Goal: Register for event/course

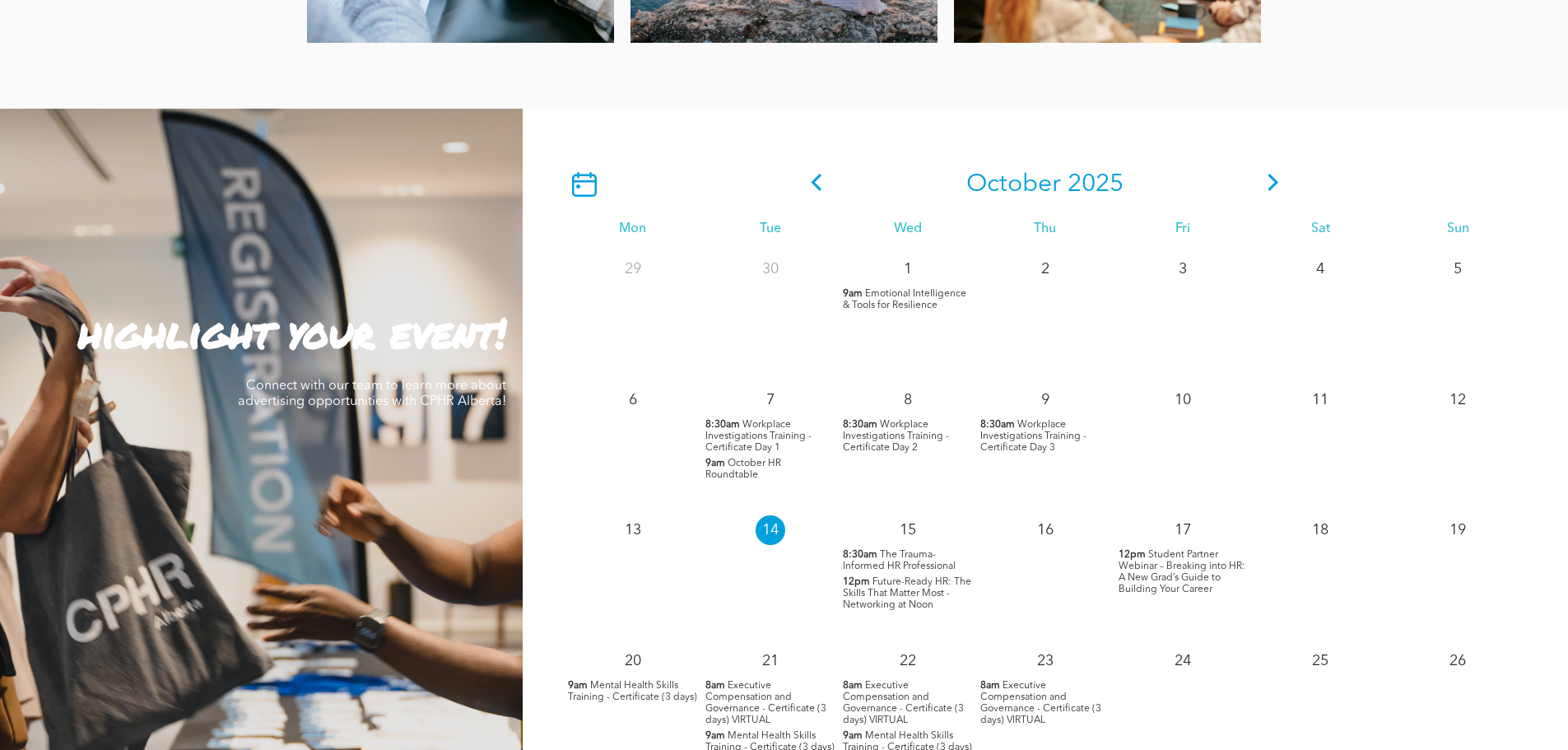
scroll to position [1400, 0]
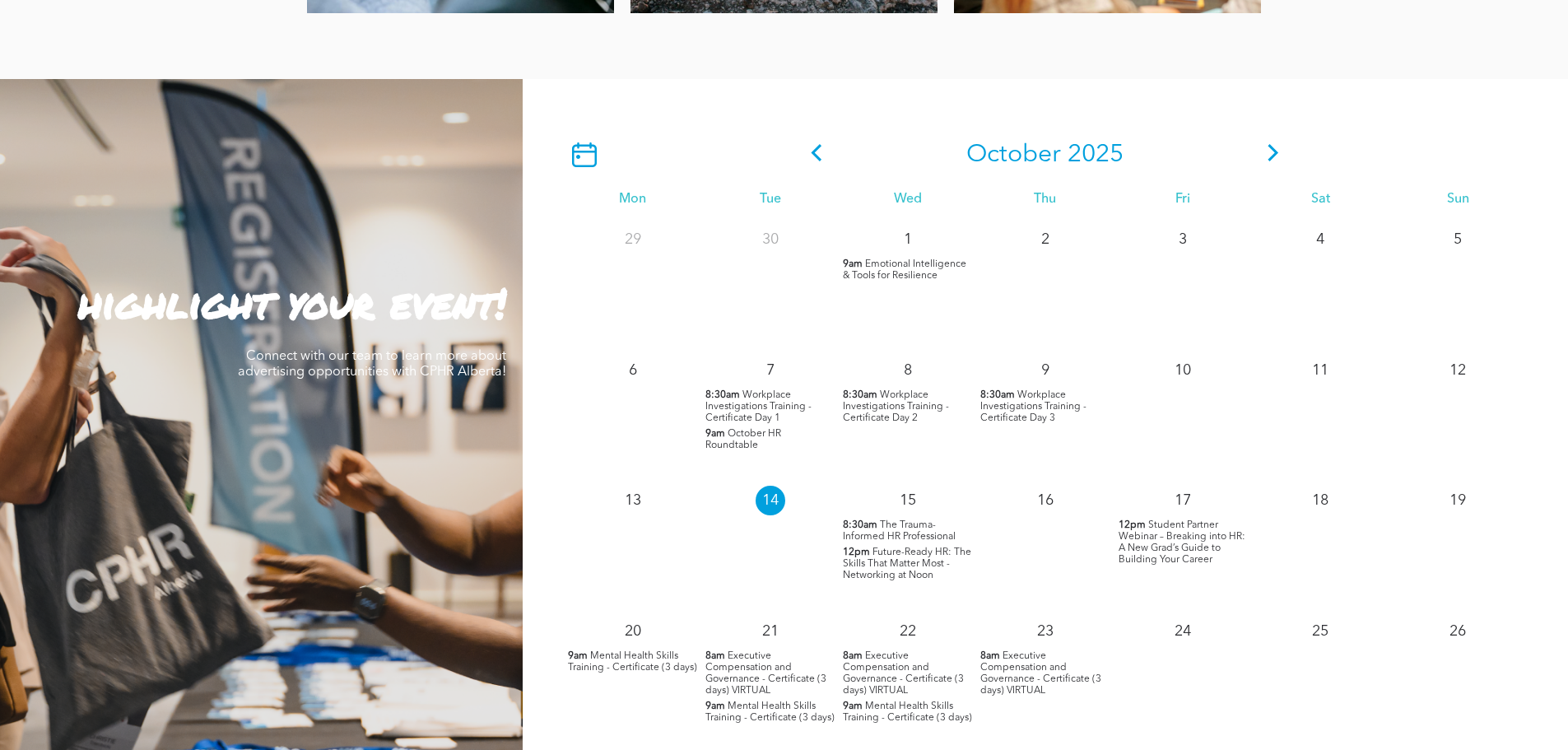
click at [914, 525] on span "The Trauma-Informed HR Professional" at bounding box center [898, 530] width 113 height 22
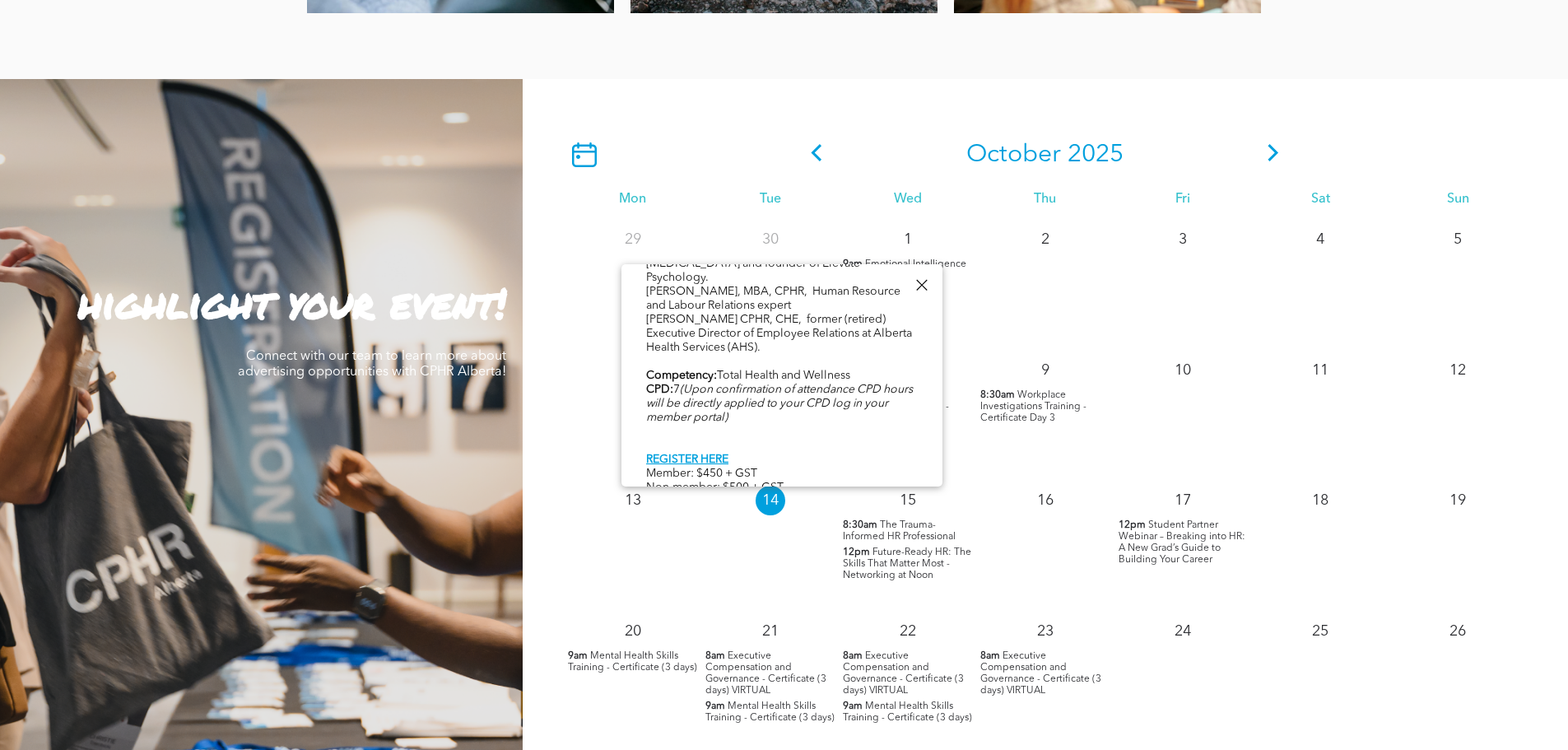
scroll to position [1565, 0]
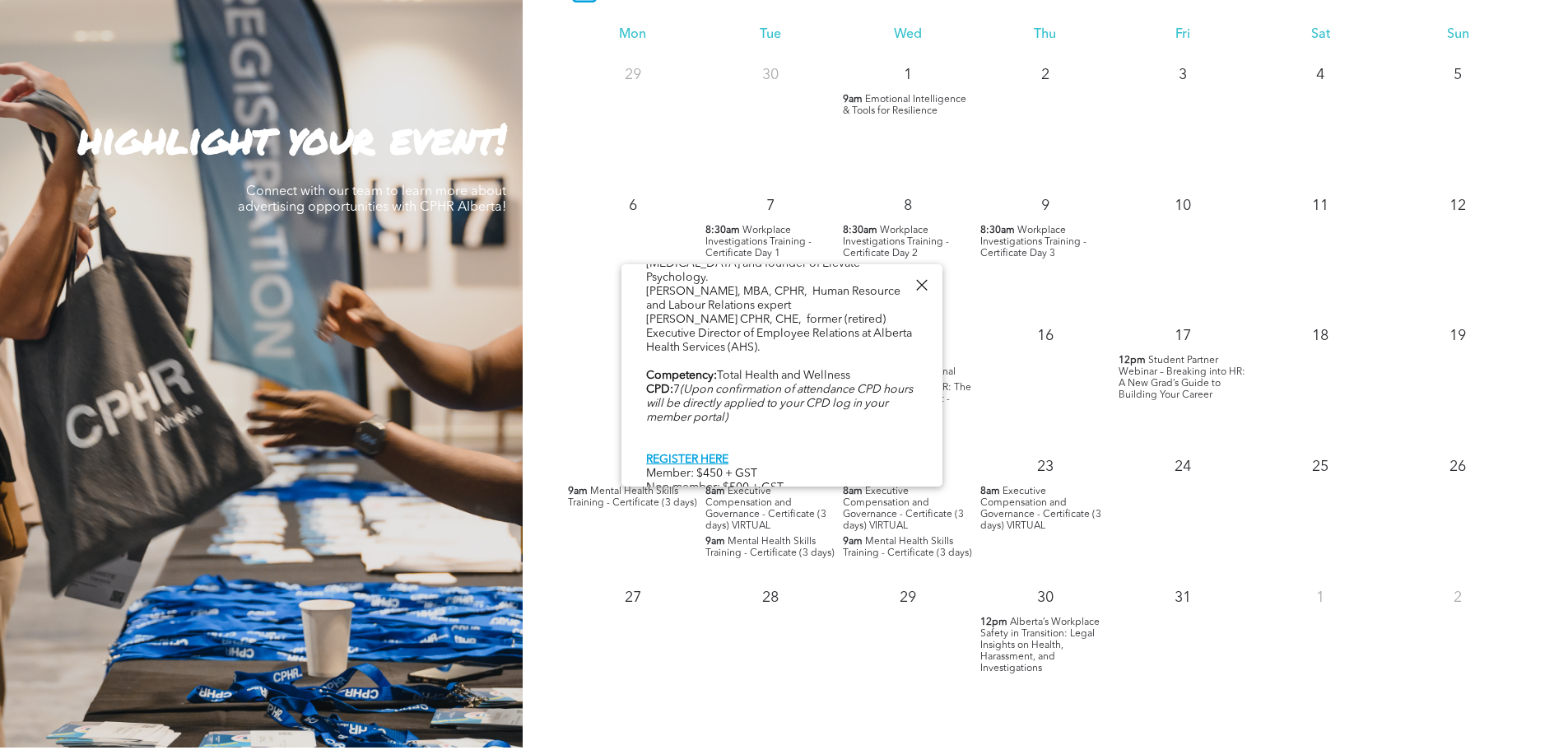
click at [443, 534] on div "highlight your event! Connect with our team to learn more about advertising opp…" at bounding box center [261, 332] width 522 height 834
click at [999, 521] on span "Executive Compensation and Governance - Certificate (3 days) VIRTUAL" at bounding box center [1040, 509] width 121 height 45
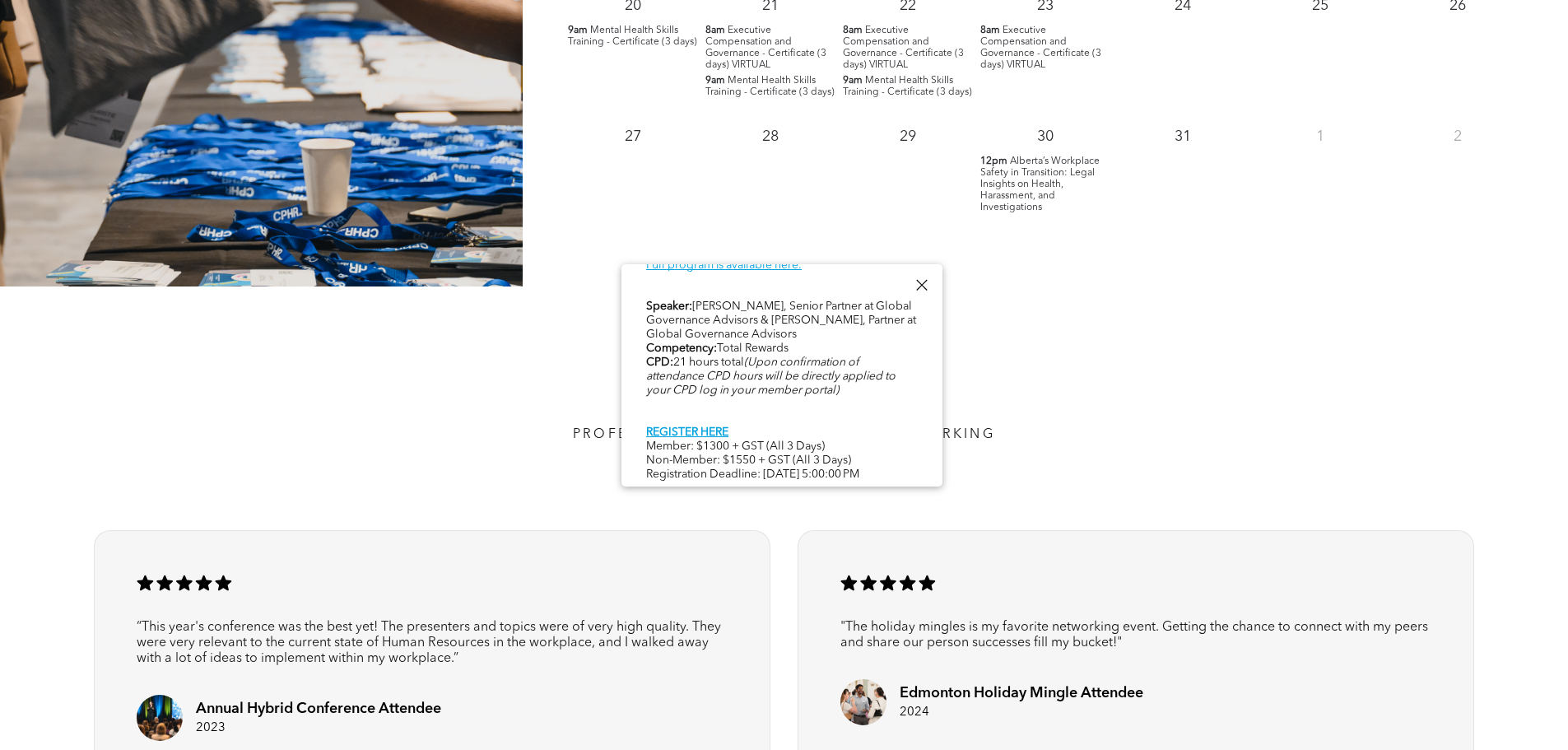
scroll to position [2058, 0]
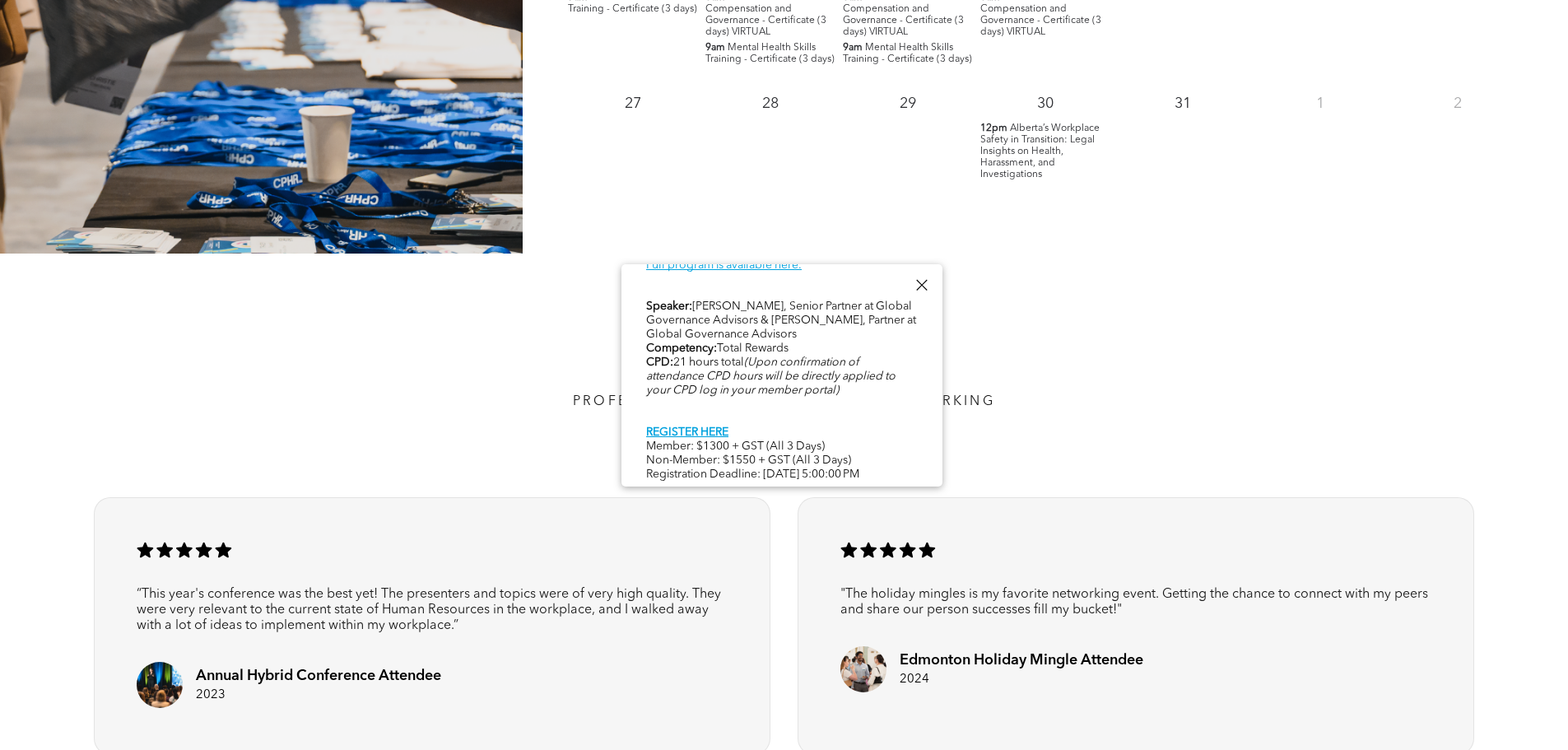
click at [917, 285] on div at bounding box center [922, 285] width 22 height 22
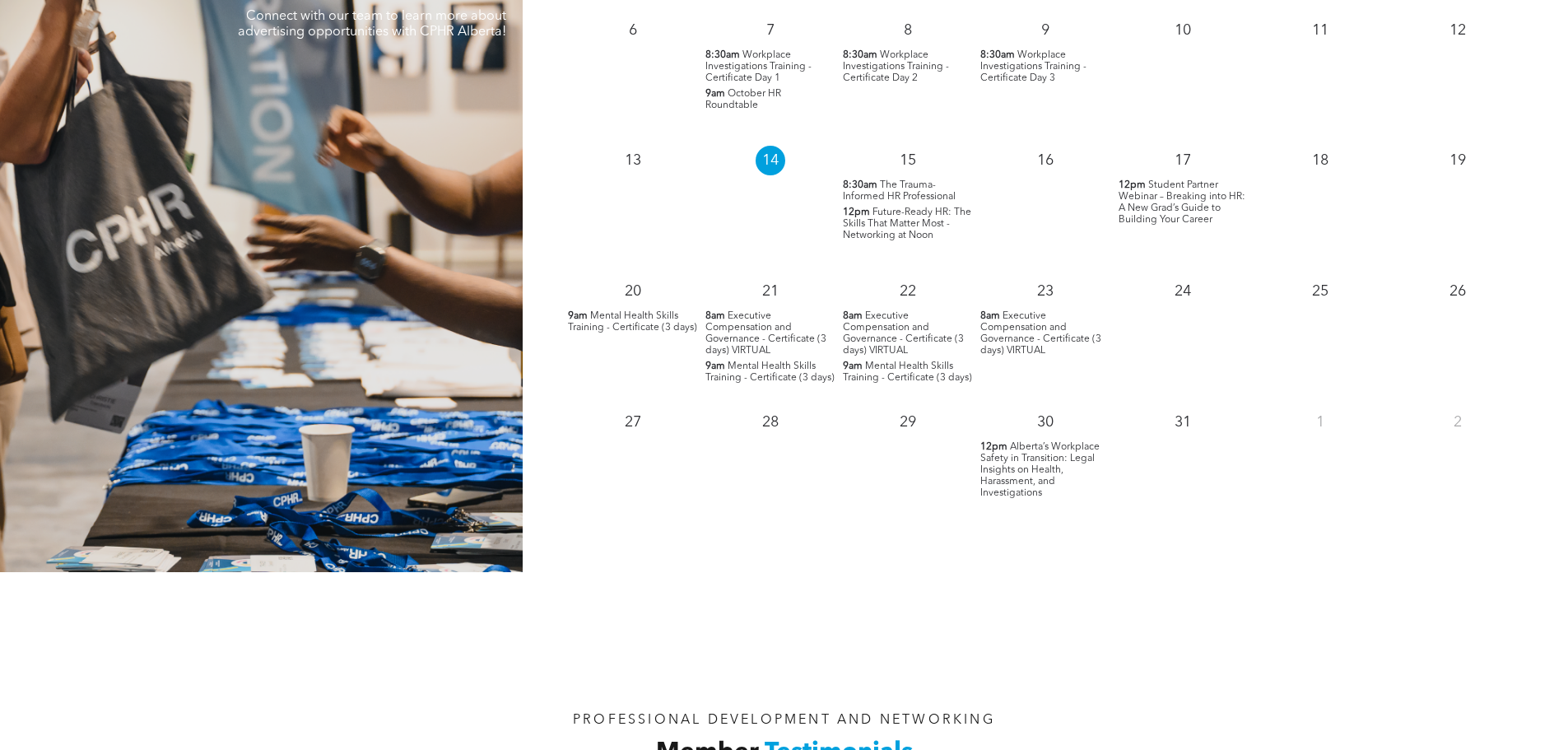
scroll to position [1729, 0]
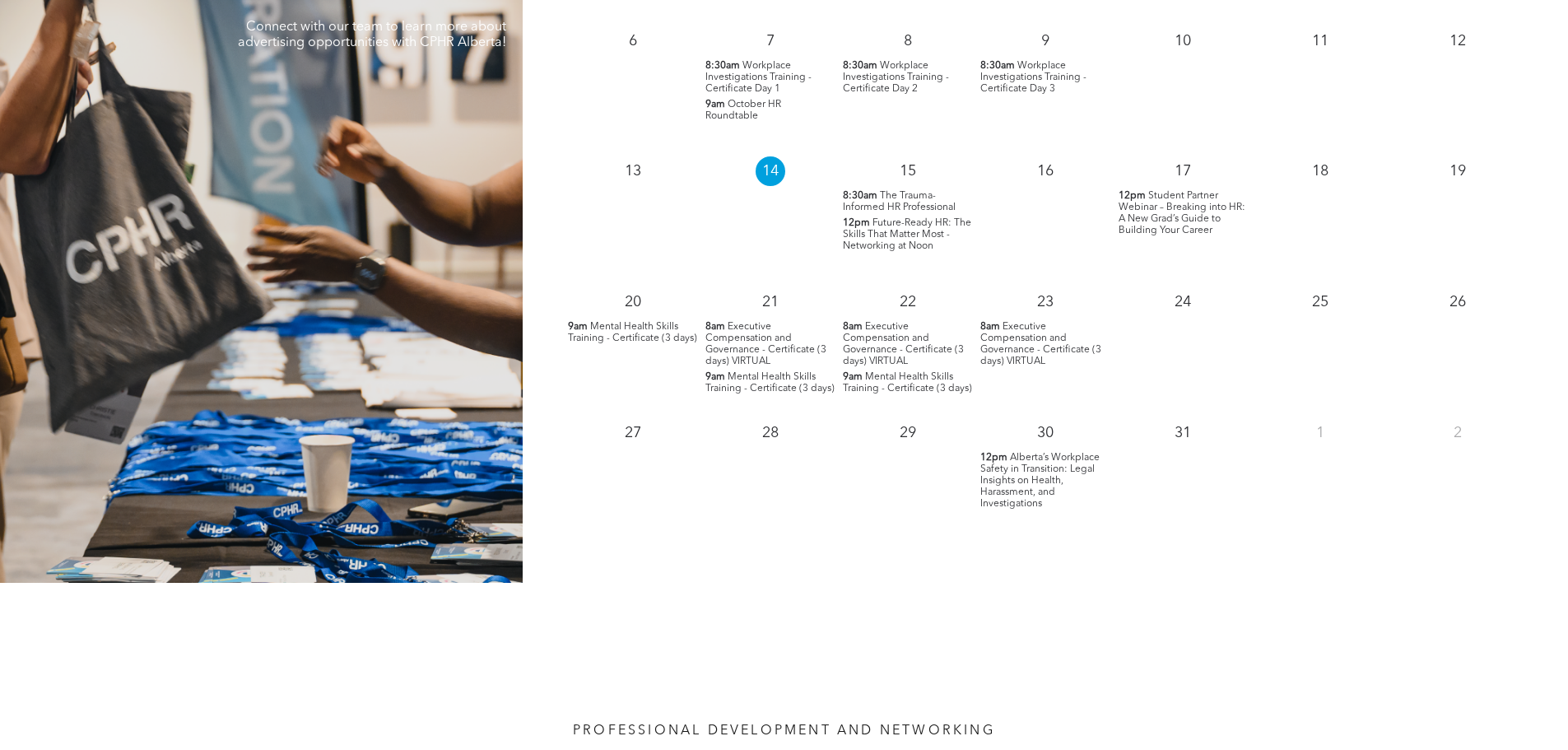
click at [781, 346] on span "Executive Compensation and Governance - Certificate (3 days) VIRTUAL" at bounding box center [765, 344] width 121 height 45
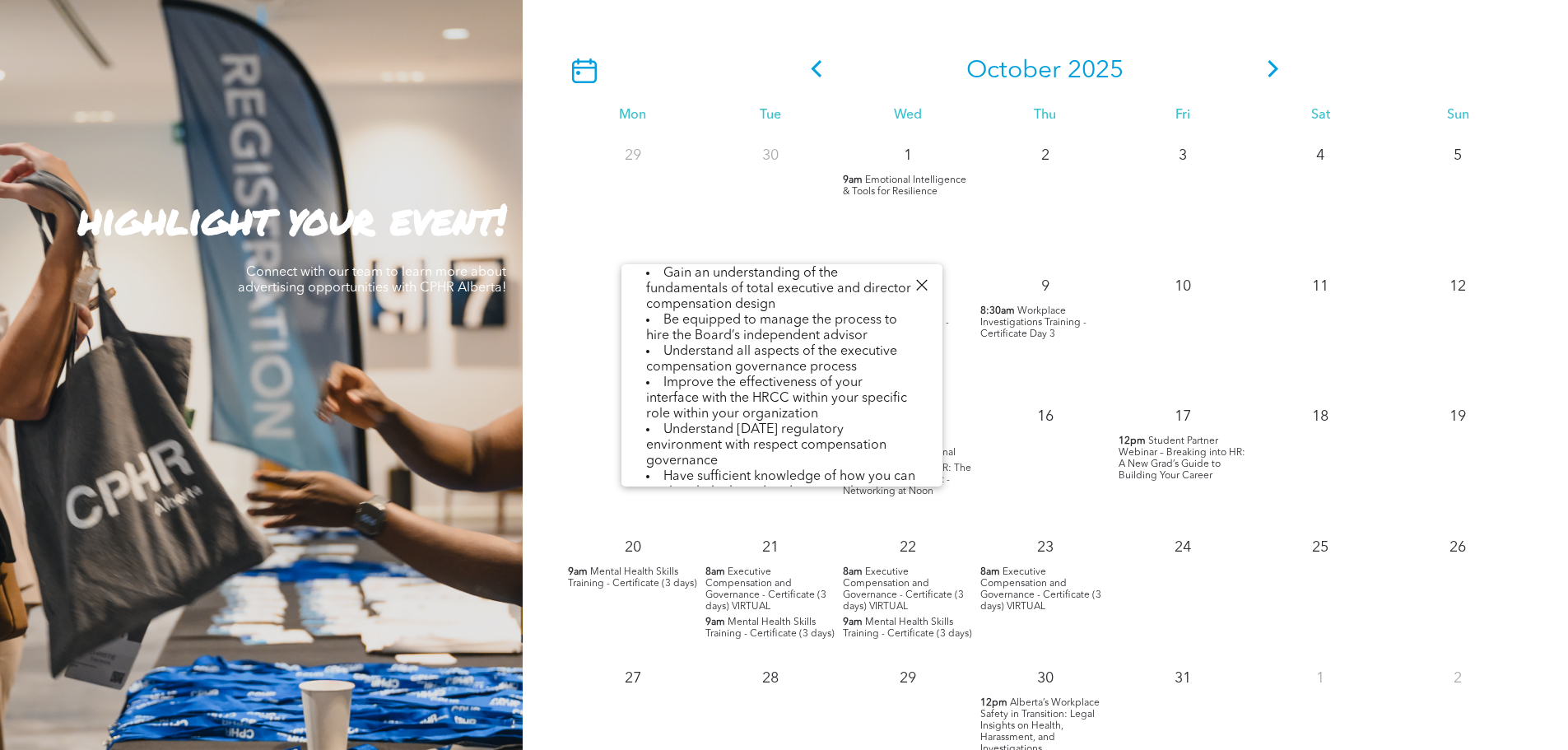
scroll to position [1482, 0]
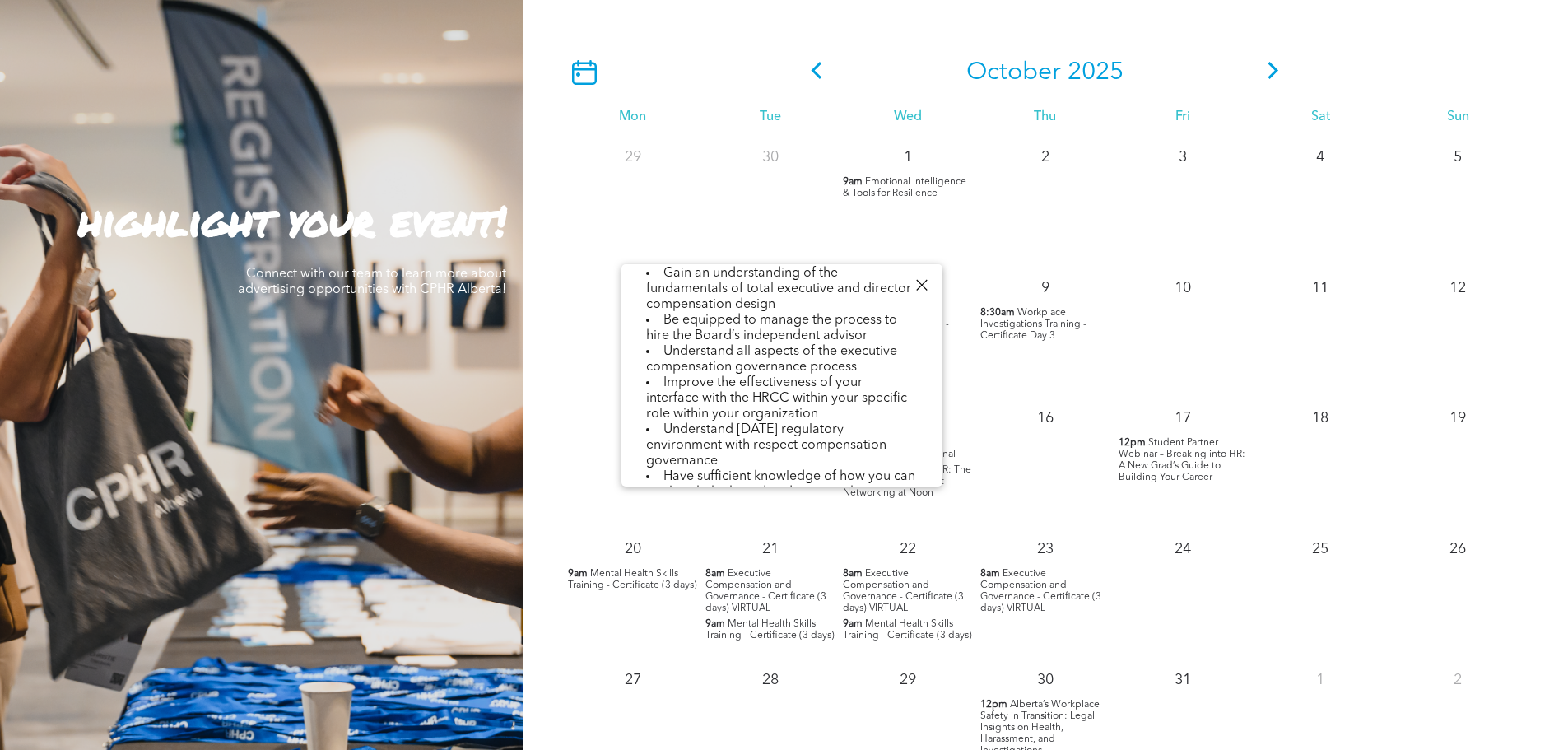
click at [1272, 72] on icon at bounding box center [1273, 71] width 25 height 17
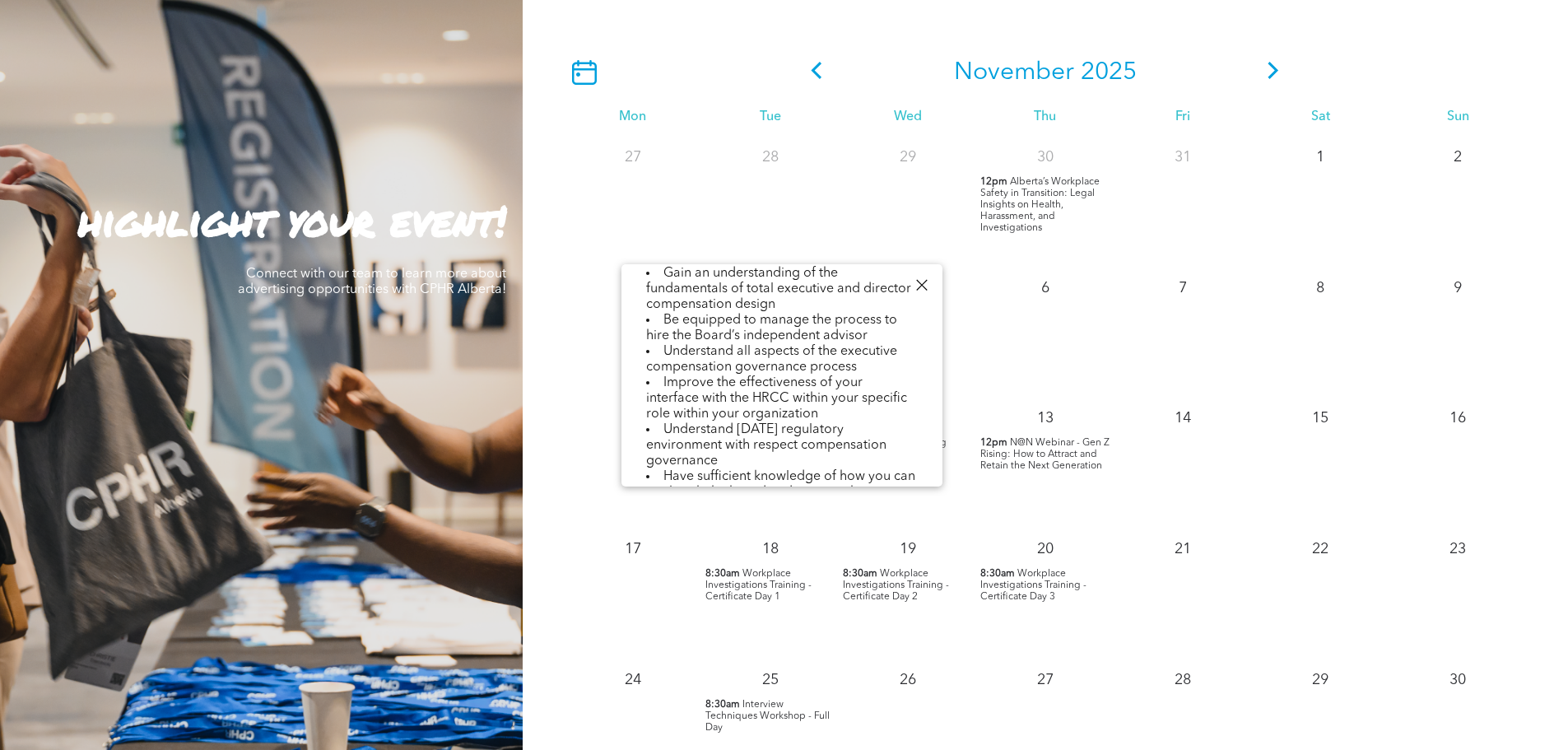
click at [916, 282] on div at bounding box center [922, 285] width 22 height 22
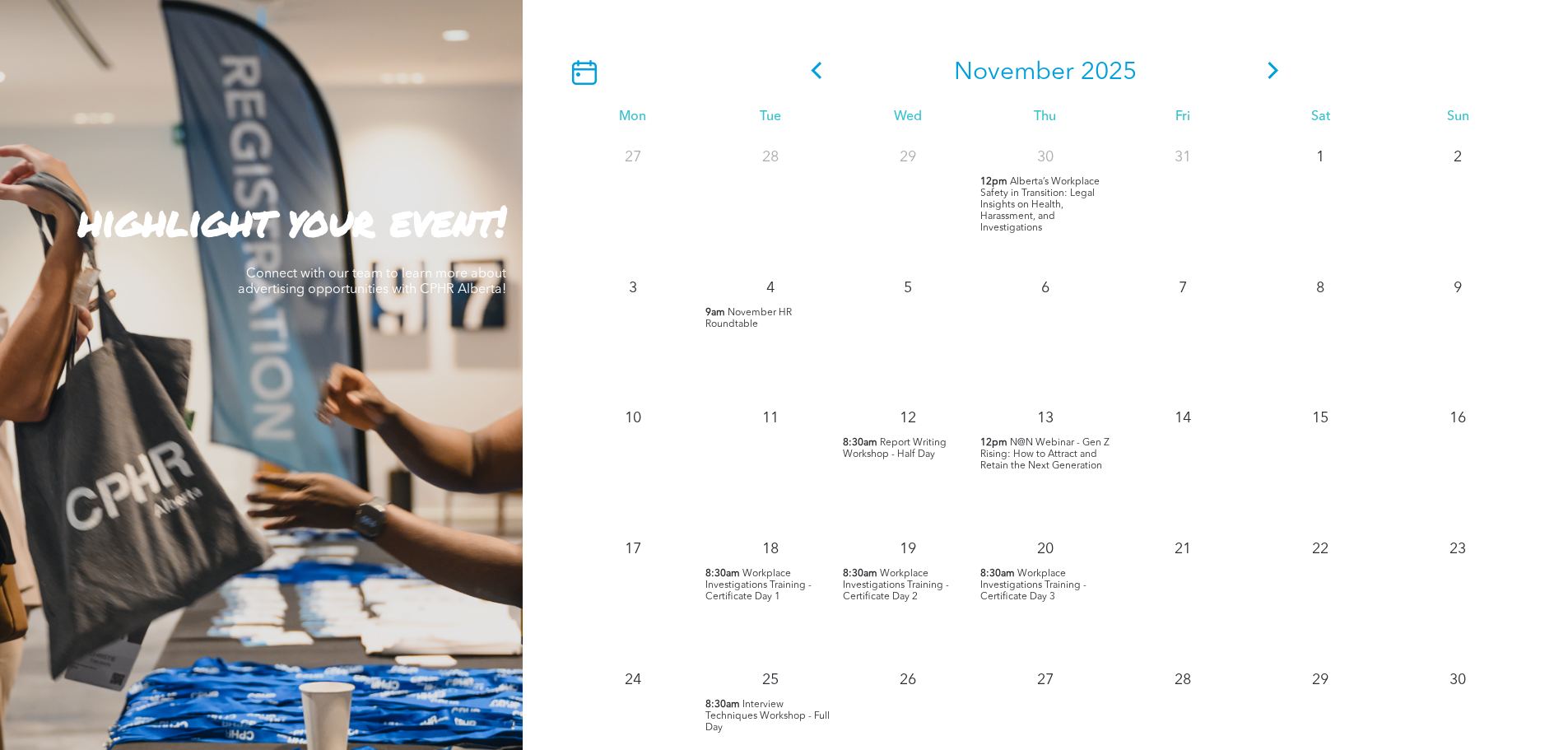
click at [712, 315] on span "9am" at bounding box center [714, 313] width 20 height 11
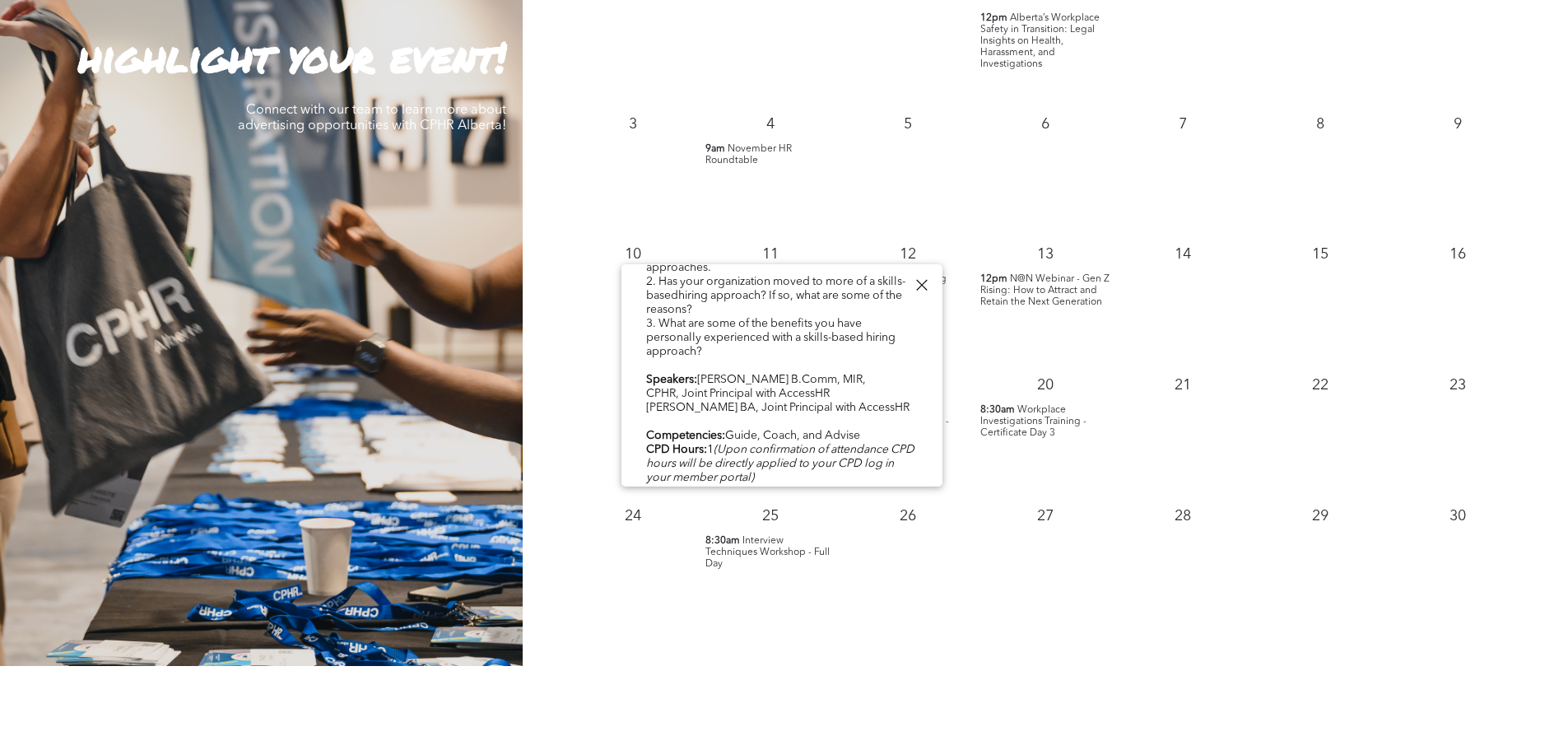
scroll to position [1646, 0]
click at [701, 499] on b "REGISTER HERE" at bounding box center [688, 505] width 83 height 11
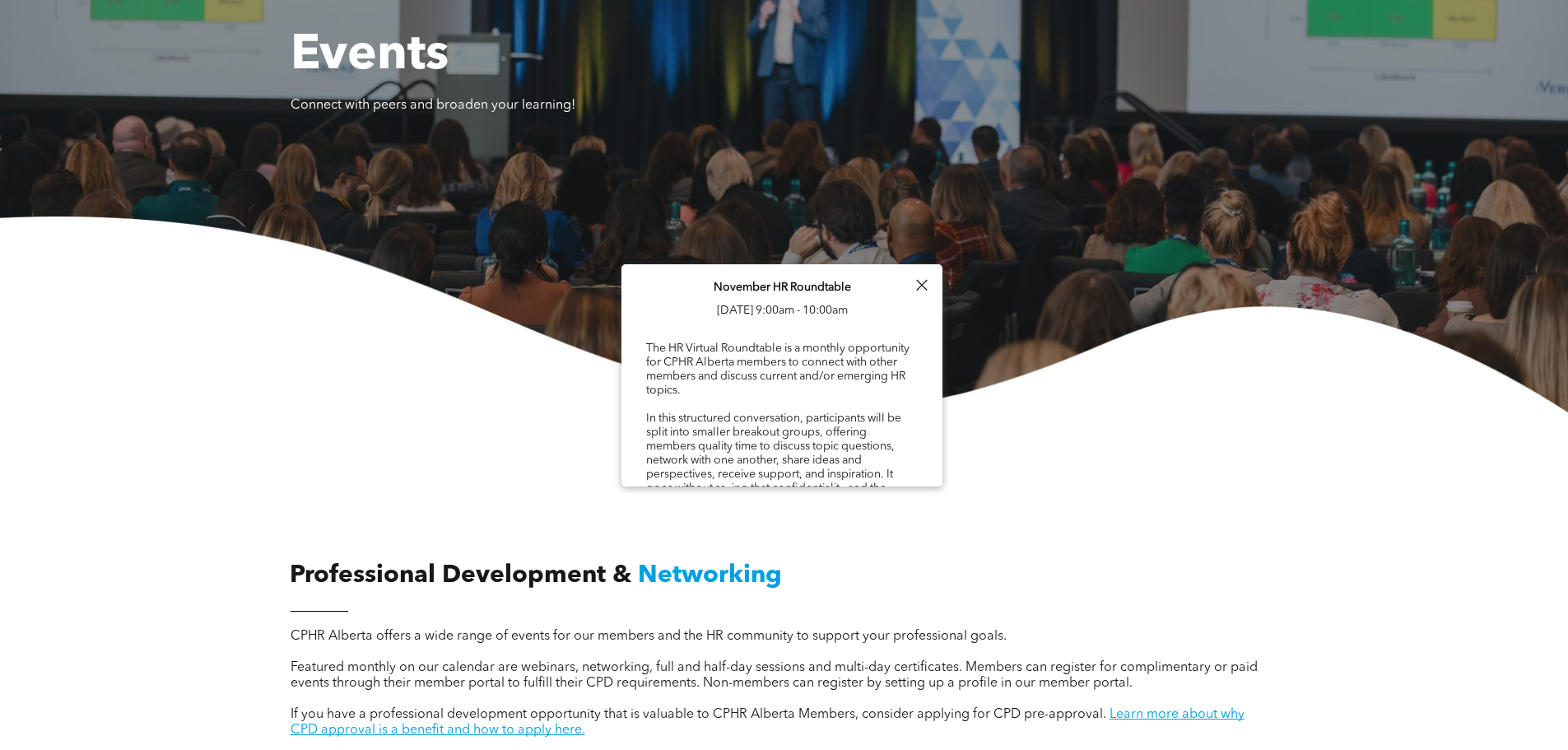
scroll to position [0, 0]
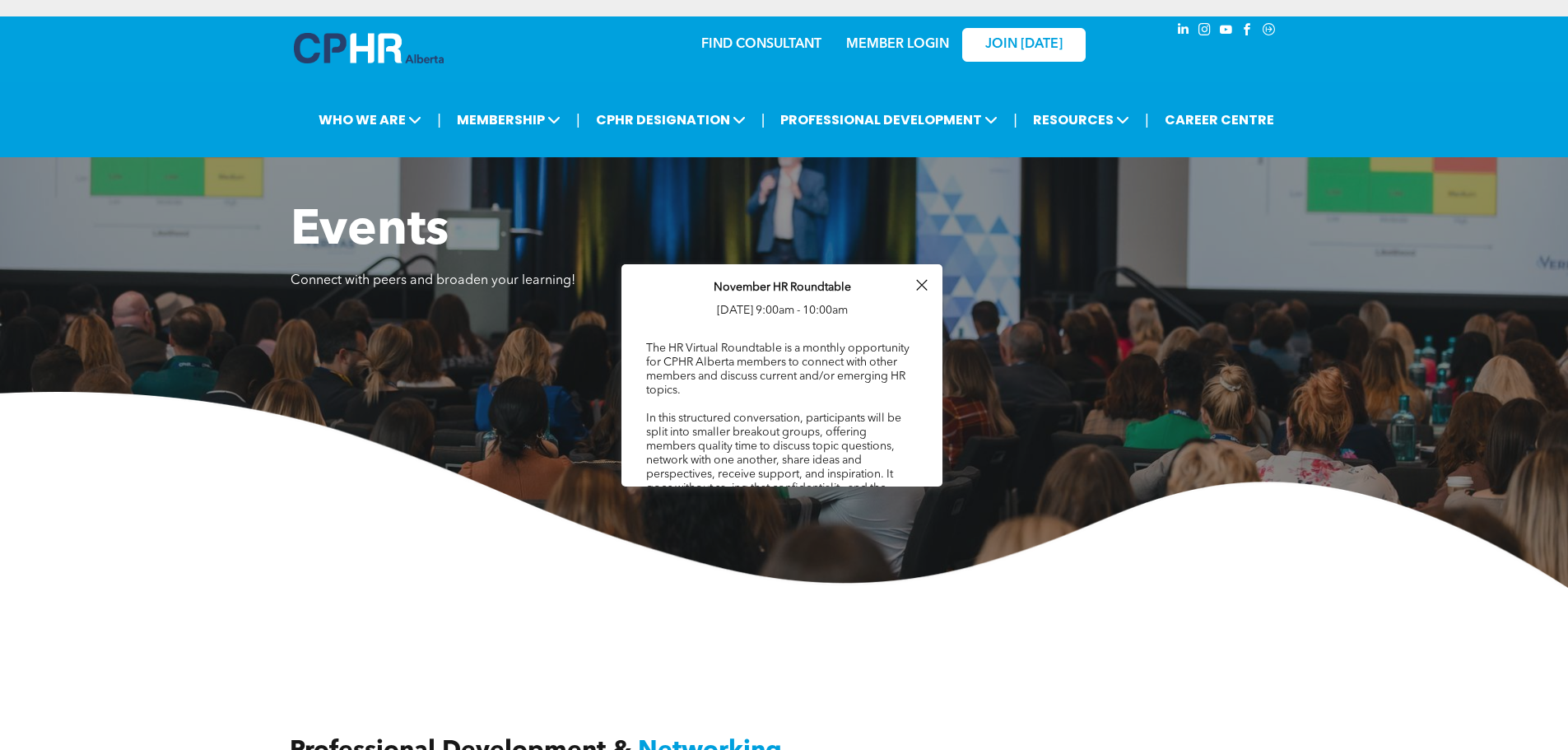
click at [910, 46] on link "MEMBER LOGIN" at bounding box center [898, 44] width 103 height 13
